Goal: Information Seeking & Learning: Learn about a topic

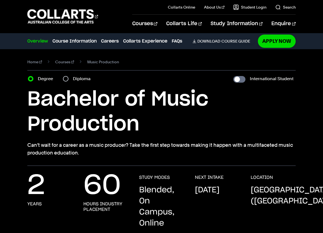
click at [67, 76] on div "Diploma" at bounding box center [78, 79] width 31 height 8
click at [68, 81] on div "Diploma" at bounding box center [78, 79] width 31 height 8
click at [70, 76] on div "Diploma" at bounding box center [78, 79] width 31 height 8
click at [65, 80] on input "Diploma" at bounding box center [66, 79] width 6 height 6
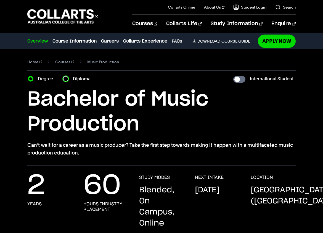
radio input "true"
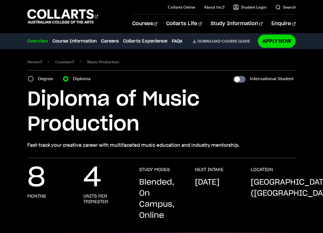
click at [35, 78] on div "Degree" at bounding box center [42, 79] width 28 height 8
click at [29, 77] on input "Degree" at bounding box center [31, 79] width 6 height 6
radio input "true"
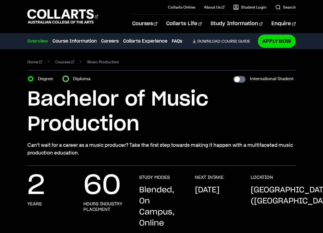
click at [66, 80] on input "Diploma" at bounding box center [66, 79] width 6 height 6
radio input "true"
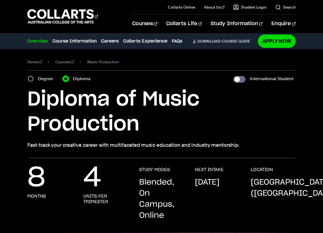
scroll to position [55, 0]
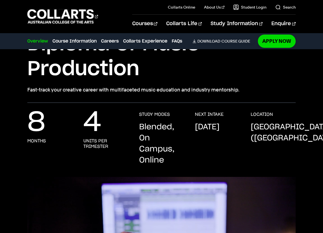
drag, startPoint x: 303, startPoint y: 138, endPoint x: 243, endPoint y: 133, distance: 59.3
click at [243, 133] on div "8 months 4 units per trimester STUDY MODES Blended, On Campus, Online NEXT INTA…" at bounding box center [161, 144] width 268 height 65
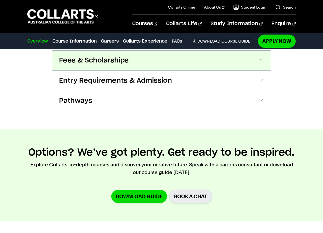
scroll to position [801, 0]
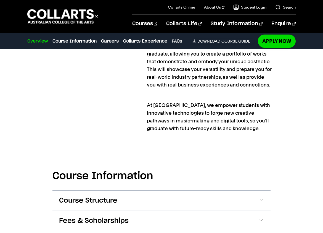
drag, startPoint x: 173, startPoint y: 79, endPoint x: 172, endPoint y: 166, distance: 87.2
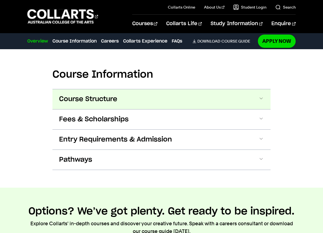
drag, startPoint x: 149, startPoint y: 110, endPoint x: 150, endPoint y: 135, distance: 24.9
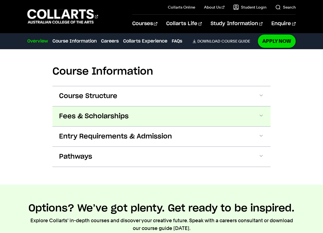
click at [131, 110] on button "Fees & Scholarships" at bounding box center [161, 116] width 218 height 20
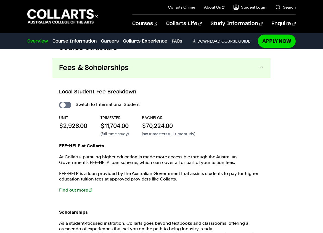
scroll to position [857, 0]
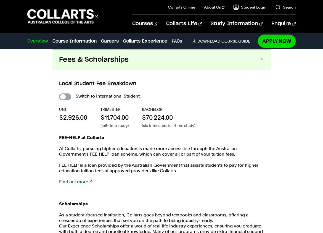
click at [70, 98] on input "International Student" at bounding box center [65, 96] width 12 height 7
checkbox input "true"
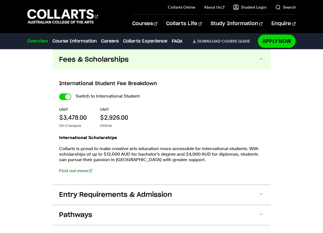
click at [70, 98] on input "International Student" at bounding box center [65, 96] width 12 height 7
checkbox input "false"
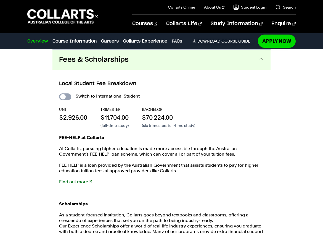
checkbox input "false"
click at [70, 98] on input "International Student" at bounding box center [65, 96] width 12 height 7
checkbox input "true"
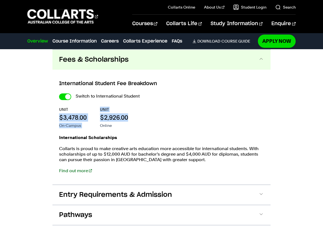
drag, startPoint x: 133, startPoint y: 120, endPoint x: 59, endPoint y: 118, distance: 74.0
click at [59, 118] on div "International Student Fee Breakdown Switch to International Student UNIT $3,478…" at bounding box center [161, 127] width 218 height 115
click at [64, 92] on div "International Student Fee Breakdown Switch to International Student UNIT $3,478…" at bounding box center [161, 127] width 218 height 115
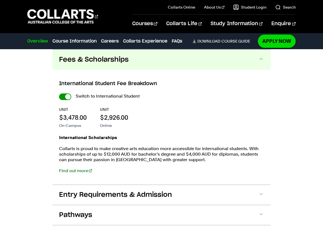
click at [63, 94] on input "International Student" at bounding box center [65, 96] width 12 height 7
checkbox input "false"
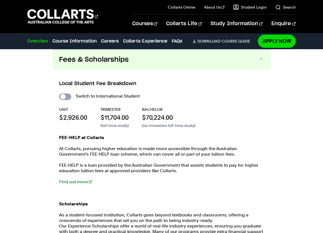
click at [63, 96] on input "International Student" at bounding box center [65, 96] width 12 height 7
checkbox input "true"
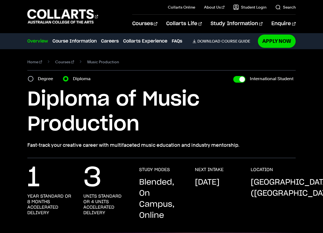
drag, startPoint x: 158, startPoint y: 180, endPoint x: 128, endPoint y: 71, distance: 112.8
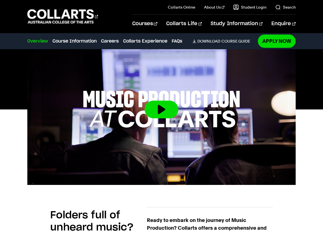
drag, startPoint x: 120, startPoint y: 85, endPoint x: 125, endPoint y: 164, distance: 79.1
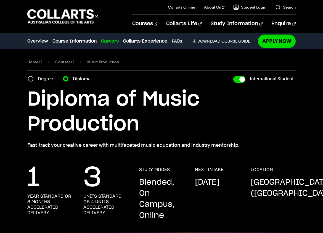
drag, startPoint x: 195, startPoint y: 197, endPoint x: 178, endPoint y: 112, distance: 86.5
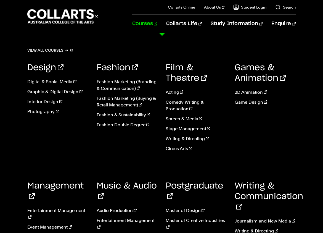
scroll to position [138, 0]
click at [125, 207] on link "Audio Production" at bounding box center [127, 210] width 61 height 7
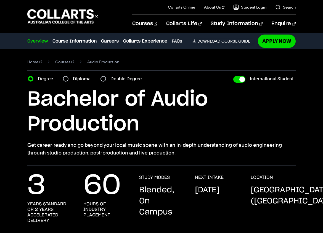
click at [65, 72] on section "Home Courses Audio Production Course variant Degree Diploma Double Degree Inter…" at bounding box center [161, 107] width 268 height 116
click at [67, 77] on input "Diploma" at bounding box center [66, 79] width 6 height 6
radio input "true"
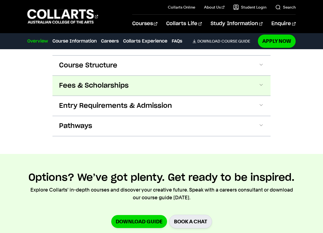
click at [85, 80] on button "Fees & Scholarships" at bounding box center [161, 86] width 218 height 20
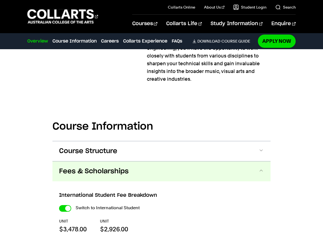
drag, startPoint x: 163, startPoint y: 201, endPoint x: 158, endPoint y: 195, distance: 8.5
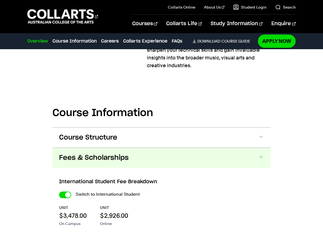
scroll to position [576, 0]
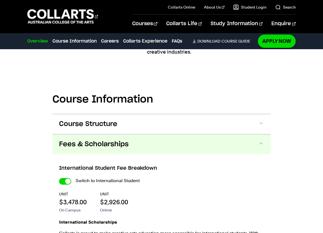
click at [69, 185] on div "Switch to International Student UNIT $3,478.00 On Campus UNIT $2,926.00 Online …" at bounding box center [161, 220] width 205 height 87
click at [65, 182] on input "International Student" at bounding box center [65, 181] width 12 height 7
checkbox input "false"
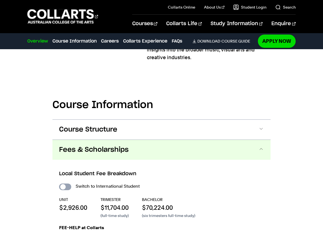
click at [68, 187] on input "International Student" at bounding box center [65, 186] width 12 height 7
checkbox input "true"
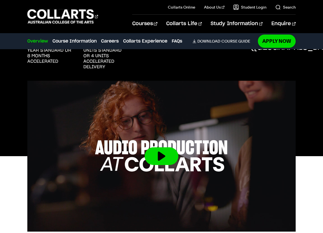
drag, startPoint x: 150, startPoint y: 185, endPoint x: 148, endPoint y: 115, distance: 69.9
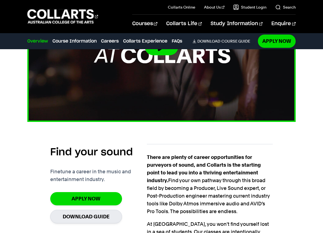
scroll to position [207, 0]
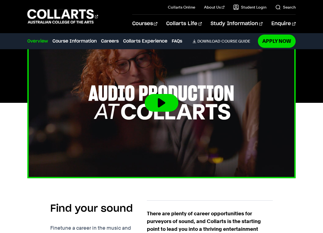
click at [161, 91] on img at bounding box center [161, 103] width 295 height 166
click at [162, 101] on button at bounding box center [162, 103] width 34 height 18
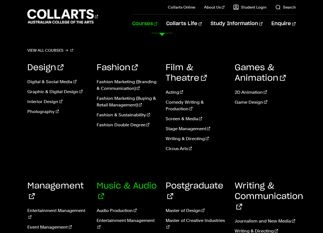
scroll to position [152, 0]
click at [129, 217] on link "Entertainment Management" at bounding box center [127, 223] width 61 height 13
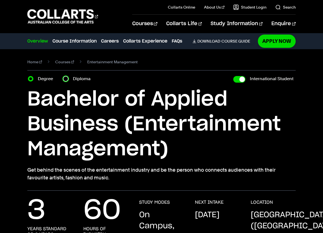
click at [68, 78] on input "Diploma" at bounding box center [66, 79] width 6 height 6
radio input "true"
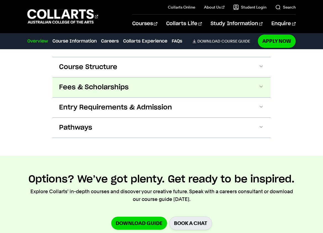
click at [99, 87] on button "Fees & Scholarships" at bounding box center [161, 87] width 218 height 20
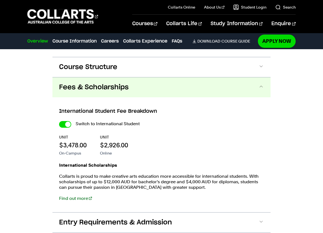
scroll to position [958, 0]
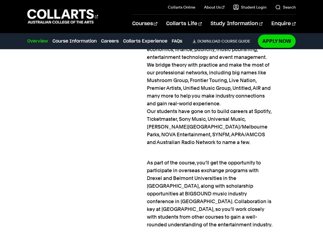
drag, startPoint x: 147, startPoint y: 157, endPoint x: 132, endPoint y: 90, distance: 67.9
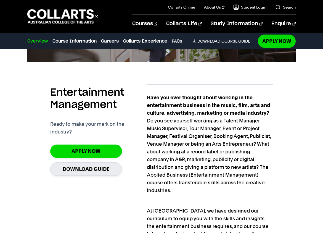
drag, startPoint x: 134, startPoint y: 155, endPoint x: 137, endPoint y: 91, distance: 64.1
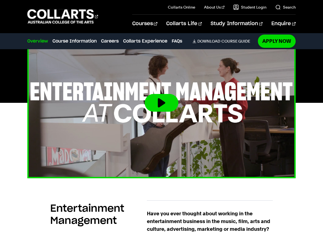
click at [163, 111] on button at bounding box center [162, 103] width 34 height 18
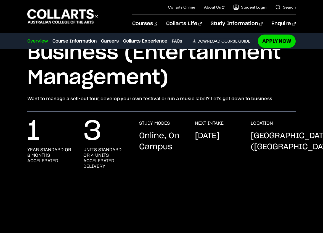
scroll to position [58, 0]
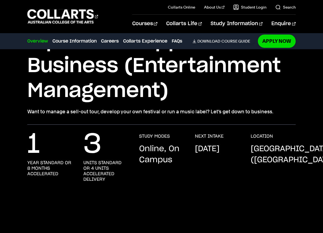
drag, startPoint x: 196, startPoint y: 163, endPoint x: 146, endPoint y: 147, distance: 53.1
click at [146, 147] on div "1 year standard or 8 months accelerated 3 units standard or 4 units accelerated…" at bounding box center [161, 163] width 268 height 60
click at [145, 147] on p "Online, On Campus" at bounding box center [161, 154] width 45 height 22
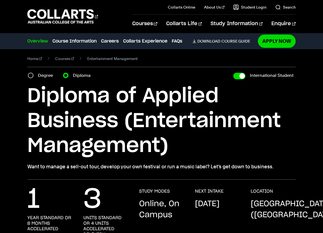
scroll to position [0, 0]
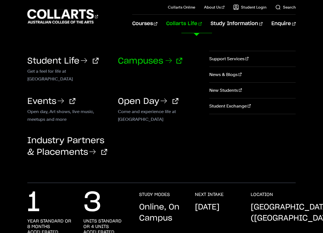
click at [141, 59] on link "Campuses" at bounding box center [150, 61] width 64 height 8
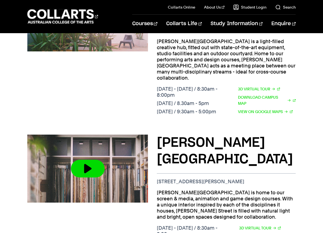
scroll to position [386, 0]
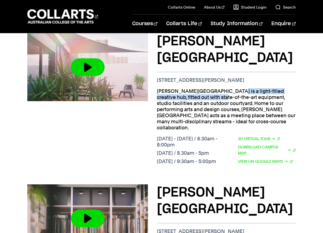
drag, startPoint x: 270, startPoint y: 84, endPoint x: 157, endPoint y: 83, distance: 113.2
click at [157, 88] on p "George Street is a light-filled creative hub, fitted out with state-of-the-art …" at bounding box center [226, 109] width 139 height 43
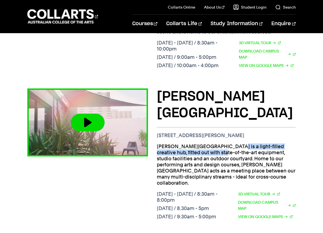
scroll to position [304, 0]
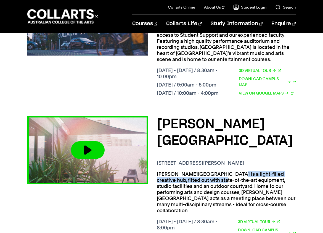
click at [110, 140] on img at bounding box center [88, 150] width 133 height 75
click at [92, 156] on button at bounding box center [88, 150] width 34 height 18
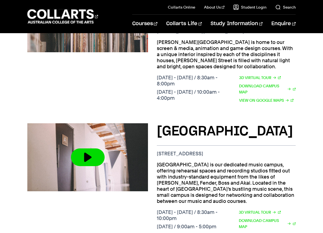
scroll to position [663, 0]
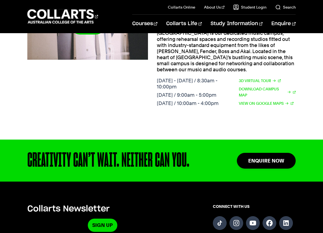
drag, startPoint x: 221, startPoint y: 137, endPoint x: 195, endPoint y: 169, distance: 41.5
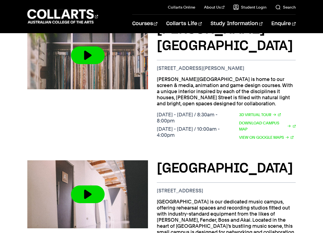
scroll to position [0, 0]
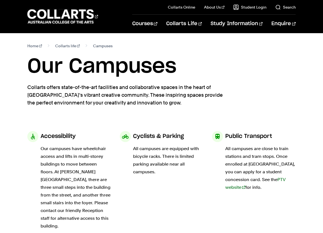
drag, startPoint x: 182, startPoint y: 197, endPoint x: 181, endPoint y: 68, distance: 129.5
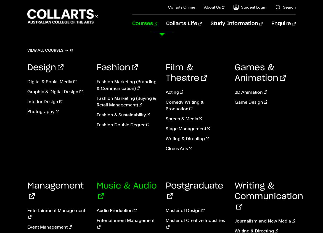
scroll to position [83, 0]
click at [107, 186] on link "Music & Audio" at bounding box center [127, 191] width 60 height 19
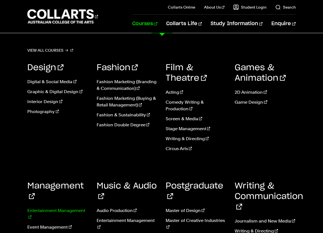
click at [69, 207] on link "Entertainment Management" at bounding box center [57, 213] width 61 height 13
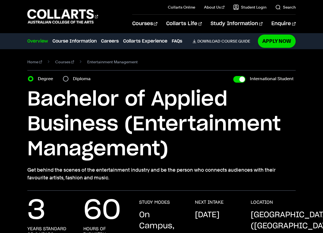
click at [69, 76] on div "Diploma" at bounding box center [78, 79] width 31 height 8
click at [67, 76] on div "Diploma" at bounding box center [78, 79] width 31 height 8
click at [66, 79] on input "Diploma" at bounding box center [66, 79] width 6 height 6
radio input "true"
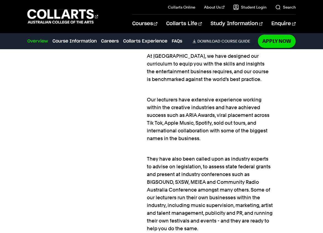
scroll to position [580, 0]
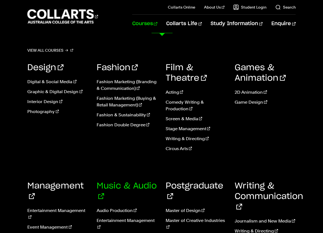
click at [126, 185] on link "Music & Audio" at bounding box center [127, 191] width 60 height 19
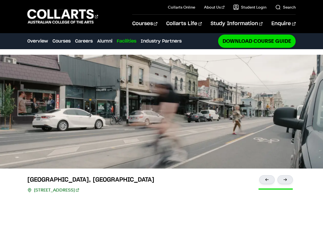
scroll to position [1077, 0]
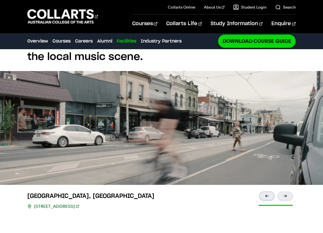
click at [272, 191] on div at bounding box center [266, 195] width 15 height 9
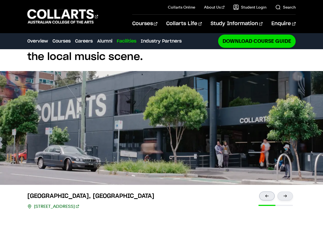
click at [272, 191] on div at bounding box center [266, 195] width 15 height 9
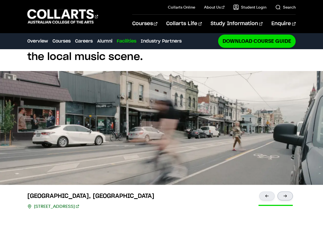
click at [286, 191] on div at bounding box center [284, 195] width 15 height 9
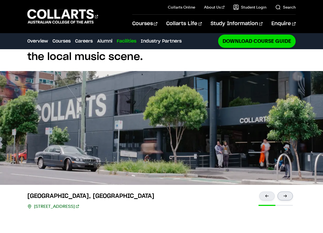
click at [286, 191] on div at bounding box center [284, 195] width 15 height 9
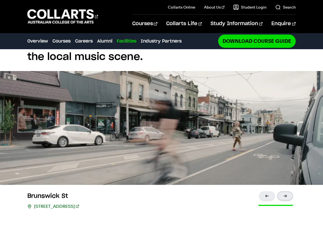
click at [286, 191] on div at bounding box center [284, 195] width 15 height 9
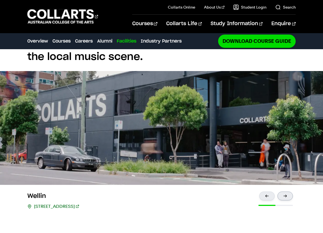
click at [286, 191] on div at bounding box center [284, 195] width 15 height 9
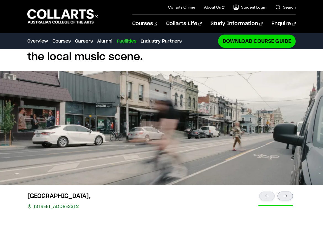
click at [286, 191] on div at bounding box center [284, 195] width 15 height 9
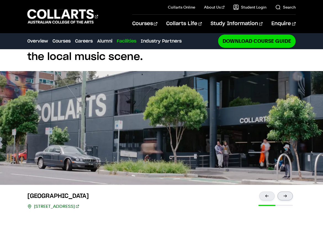
click at [286, 191] on div at bounding box center [284, 195] width 15 height 9
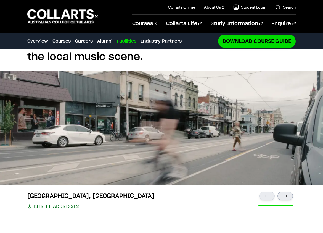
click at [286, 191] on div at bounding box center [284, 195] width 15 height 9
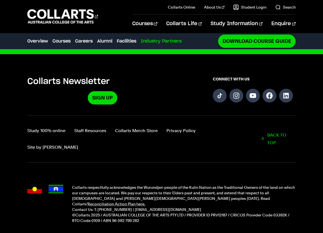
scroll to position [1703, 0]
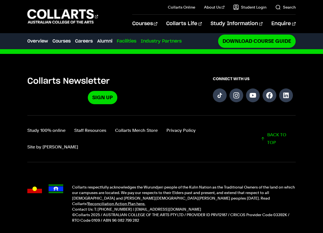
click at [126, 43] on link "Facilities" at bounding box center [127, 41] width 20 height 7
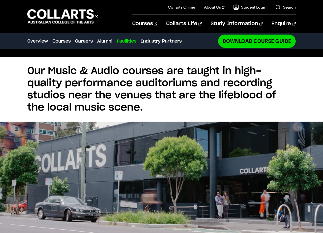
scroll to position [1021, 0]
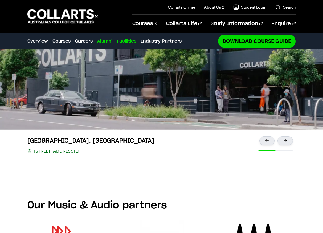
click at [110, 41] on link "Alumni" at bounding box center [104, 41] width 15 height 7
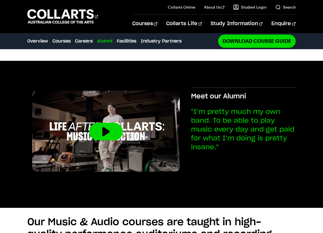
scroll to position [875, 0]
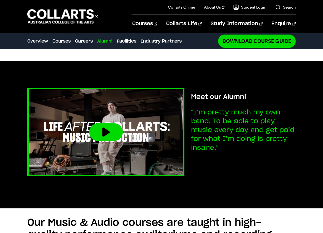
click at [123, 176] on div at bounding box center [105, 176] width 157 height 0
click at [108, 123] on button at bounding box center [106, 132] width 34 height 18
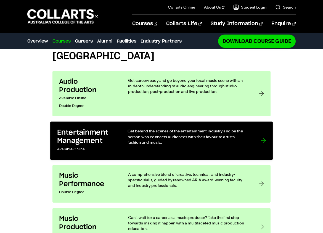
scroll to position [405, 0]
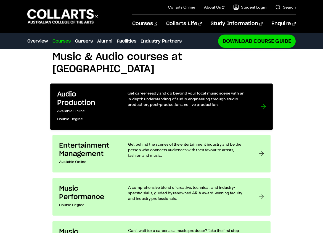
click at [117, 100] on link "Audio Production Available Online Double Degree Get career-ready and go beyond …" at bounding box center [161, 107] width 223 height 46
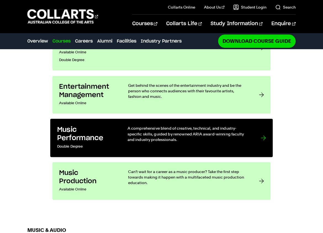
scroll to position [433, 0]
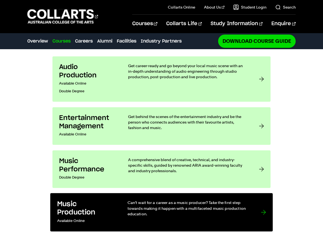
click at [105, 200] on h3 "Music Production" at bounding box center [86, 208] width 59 height 17
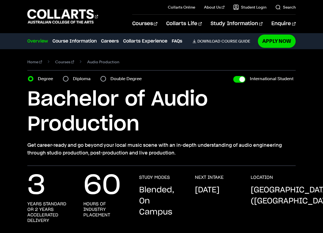
click at [73, 82] on div "Diploma" at bounding box center [78, 79] width 31 height 8
click at [74, 81] on label "Diploma" at bounding box center [83, 79] width 21 height 8
click at [68, 81] on input "Diploma" at bounding box center [66, 79] width 6 height 6
radio input "true"
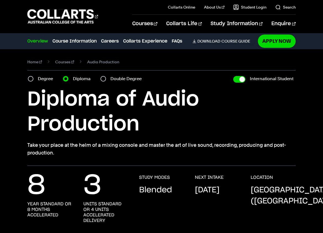
click at [113, 75] on label "Double Degree" at bounding box center [127, 79] width 35 height 8
click at [106, 76] on input "Double Degree" at bounding box center [103, 79] width 6 height 6
radio input "true"
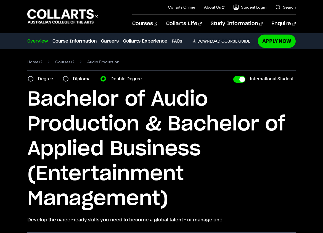
click at [73, 81] on label "Diploma" at bounding box center [83, 79] width 21 height 8
click at [68, 81] on input "Diploma" at bounding box center [66, 79] width 6 height 6
radio input "true"
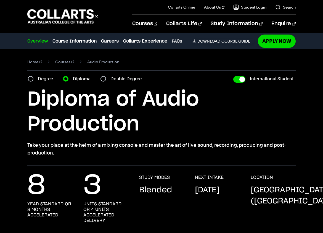
click at [99, 78] on div "Degree Diploma Double Degree" at bounding box center [86, 79] width 117 height 8
click at [106, 78] on div "Double Degree" at bounding box center [122, 79] width 44 height 8
click at [106, 80] on div "Double Degree" at bounding box center [122, 79] width 44 height 8
click at [101, 80] on input "Double Degree" at bounding box center [103, 79] width 6 height 6
radio input "true"
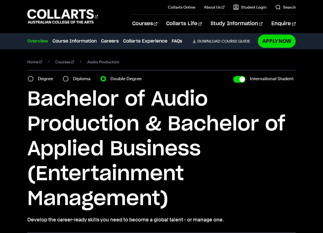
click at [79, 78] on label "Diploma" at bounding box center [83, 79] width 21 height 8
click at [68, 78] on input "Diploma" at bounding box center [66, 79] width 6 height 6
radio input "true"
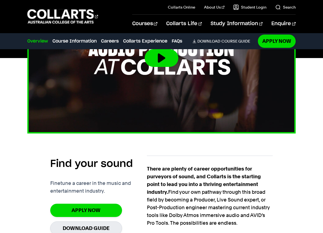
scroll to position [193, 0]
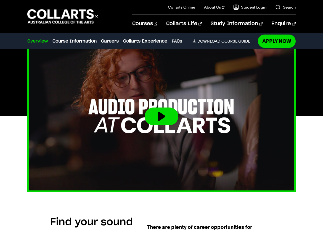
click at [162, 108] on button at bounding box center [162, 116] width 34 height 18
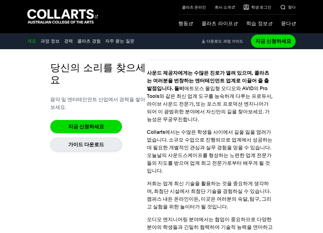
scroll to position [260, 0]
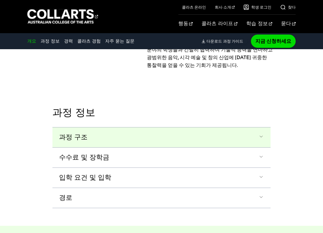
click at [139, 136] on button "과정 구조" at bounding box center [161, 137] width 218 height 20
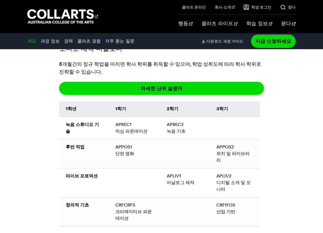
scroll to position [586, 0]
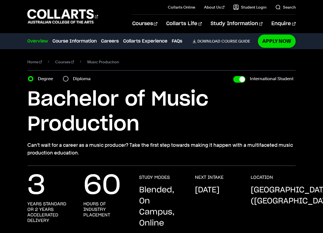
click at [68, 75] on div "Diploma" at bounding box center [78, 79] width 31 height 8
click at [67, 78] on input "Diploma" at bounding box center [66, 79] width 6 height 6
radio input "true"
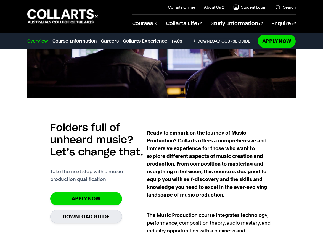
scroll to position [359, 0]
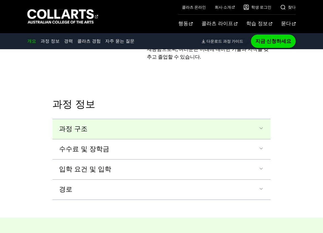
click at [113, 131] on button "과정 구조" at bounding box center [161, 129] width 218 height 20
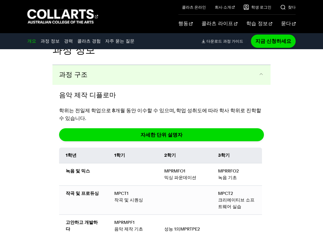
scroll to position [668, 0]
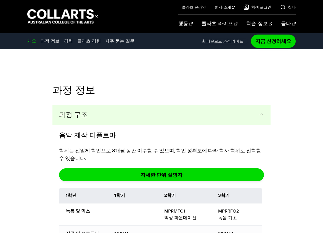
click at [144, 120] on button "과정 구조" at bounding box center [161, 115] width 218 height 20
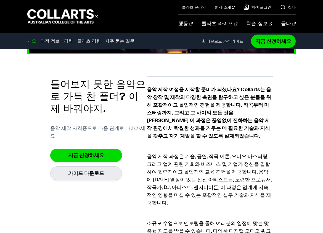
scroll to position [0, 0]
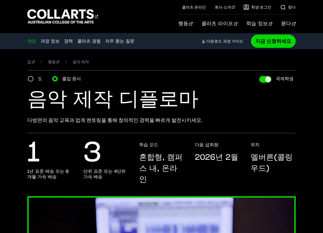
drag, startPoint x: 205, startPoint y: 194, endPoint x: 161, endPoint y: 79, distance: 122.7
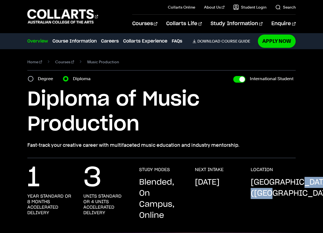
drag, startPoint x: 255, startPoint y: 192, endPoint x: 305, endPoint y: 198, distance: 50.8
click at [305, 198] on p "Melbourne (Collingwood)" at bounding box center [294, 188] width 87 height 22
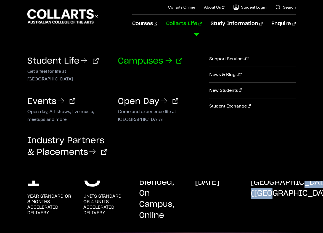
click at [157, 61] on link "Campuses" at bounding box center [150, 61] width 64 height 8
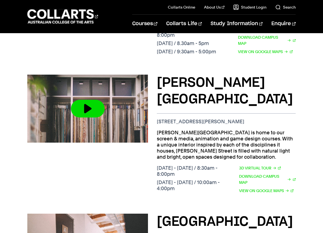
scroll to position [497, 0]
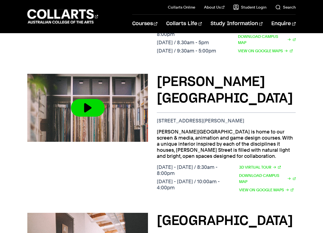
drag, startPoint x: 89, startPoint y: 97, endPoint x: 95, endPoint y: 169, distance: 71.7
click at [95, 169] on div at bounding box center [87, 134] width 121 height 121
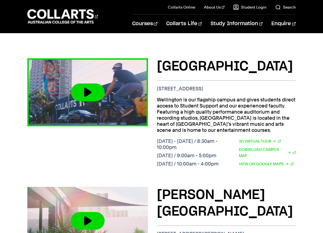
scroll to position [193, 0]
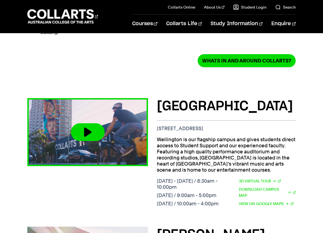
click at [89, 123] on button at bounding box center [88, 132] width 34 height 18
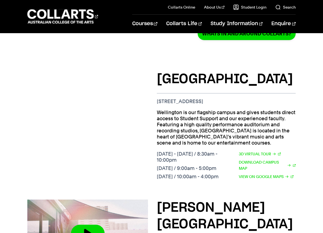
scroll to position [221, 0]
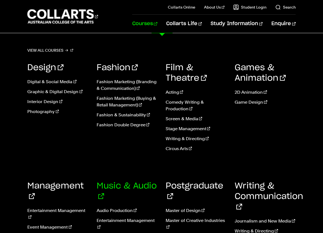
click at [111, 186] on link "Music & Audio" at bounding box center [127, 191] width 60 height 19
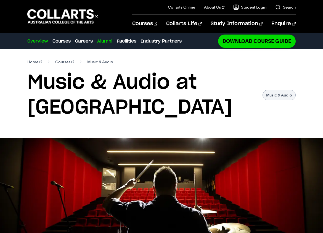
click at [107, 42] on link "Alumni" at bounding box center [104, 41] width 15 height 7
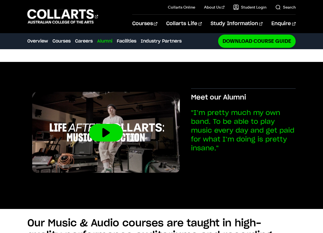
scroll to position [875, 0]
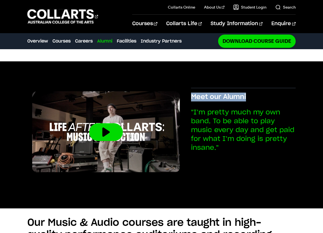
drag, startPoint x: 247, startPoint y: 83, endPoint x: 189, endPoint y: 88, distance: 58.7
click at [189, 88] on div "Meet our Alumni "I’m pretty much my own band. To be able to play music every da…" at bounding box center [161, 134] width 268 height 147
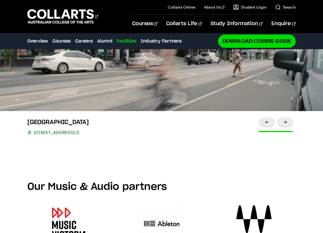
scroll to position [1151, 0]
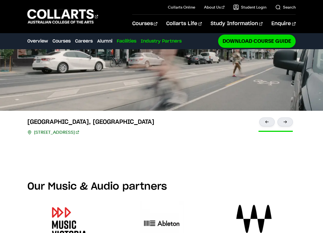
click at [156, 41] on link "Industry Partners" at bounding box center [161, 41] width 41 height 7
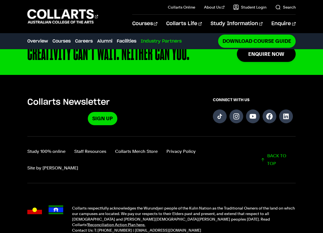
scroll to position [1700, 0]
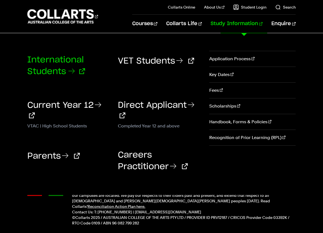
click at [55, 66] on link "International Students" at bounding box center [56, 66] width 58 height 20
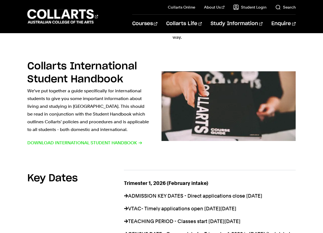
scroll to position [442, 0]
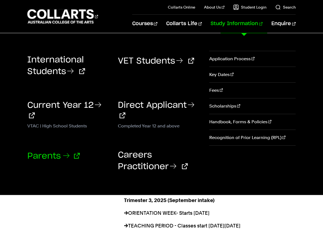
click at [51, 152] on link "Parents" at bounding box center [53, 156] width 52 height 8
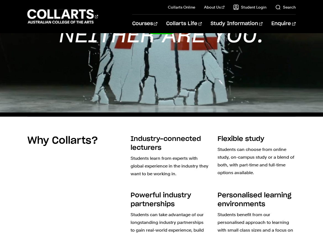
scroll to position [304, 0]
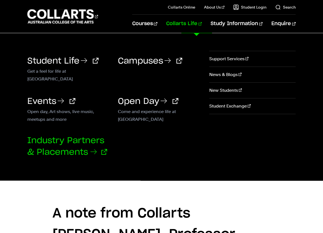
click at [59, 146] on link "Industry Partners & Placements" at bounding box center [67, 146] width 80 height 20
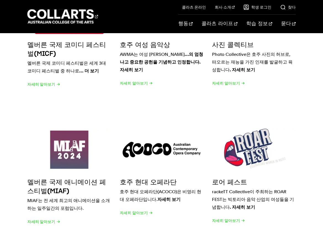
scroll to position [7, 0]
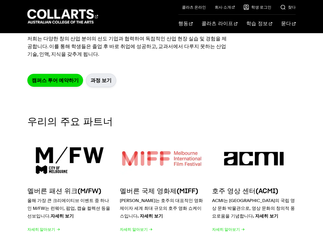
drag, startPoint x: 125, startPoint y: 187, endPoint x: 119, endPoint y: 126, distance: 61.3
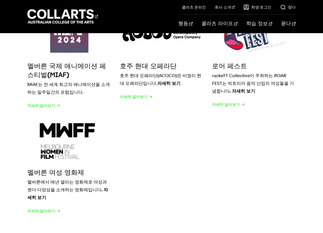
scroll to position [0, 0]
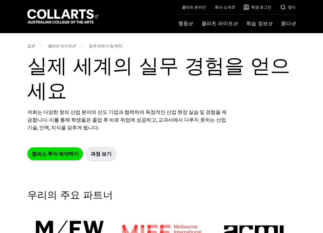
drag, startPoint x: 157, startPoint y: 135, endPoint x: 149, endPoint y: 11, distance: 123.9
